Goal: Obtain resource: Obtain resource

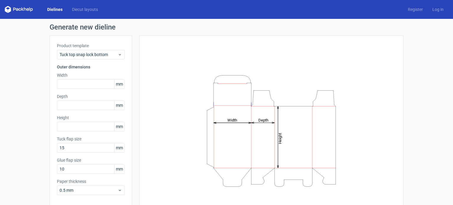
click at [22, 10] on polygon at bounding box center [22, 9] width 2 height 4
click at [23, 8] on icon at bounding box center [19, 9] width 28 height 7
click at [86, 9] on link "Diecut layouts" at bounding box center [84, 9] width 35 height 6
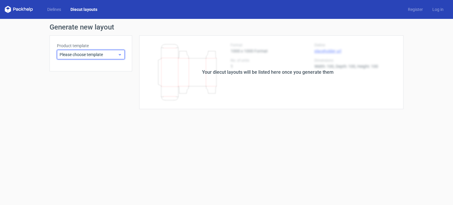
click at [90, 53] on span "Please choose template" at bounding box center [89, 55] width 58 height 6
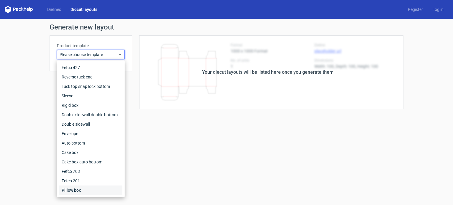
click at [86, 192] on div "Pillow box" at bounding box center [90, 190] width 63 height 9
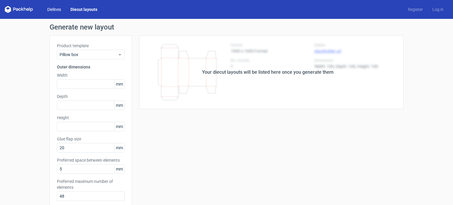
click at [51, 10] on link "Dielines" at bounding box center [54, 9] width 23 height 6
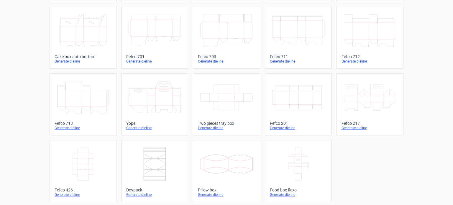
scroll to position [163, 0]
